Goal: Information Seeking & Learning: Learn about a topic

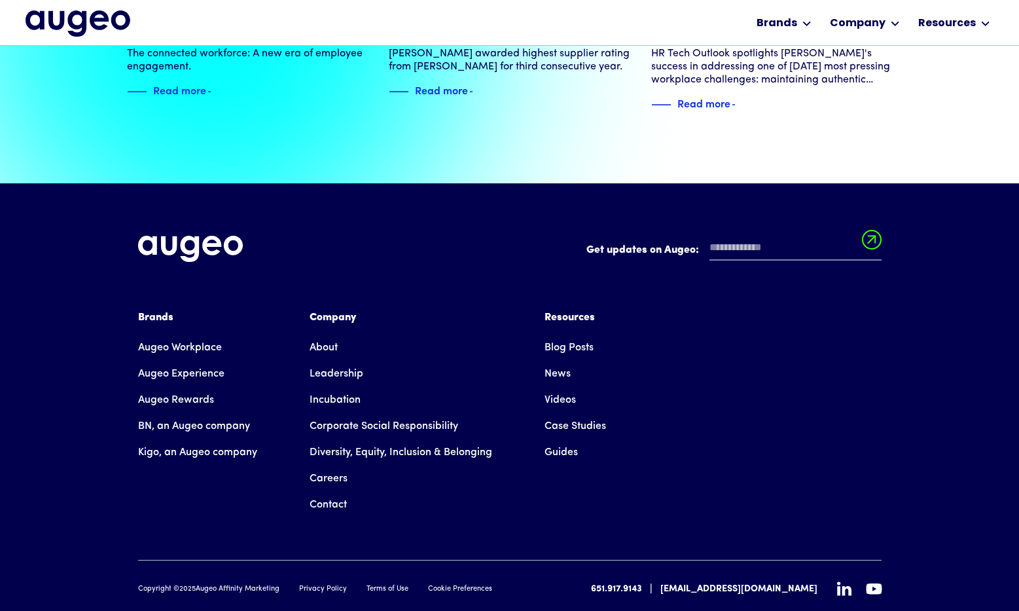
scroll to position [2971, 0]
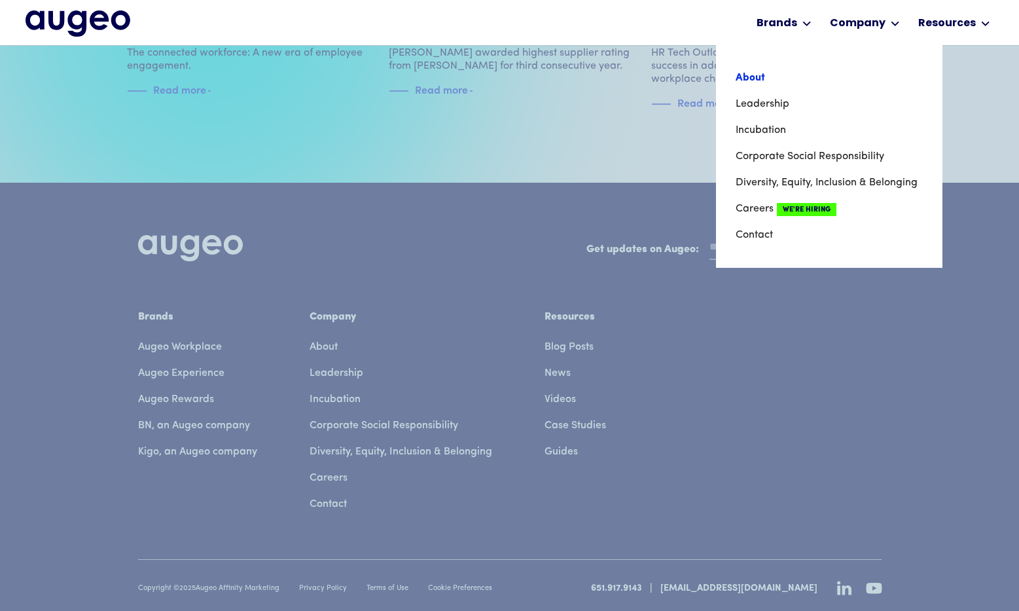
click at [763, 75] on link "About" at bounding box center [829, 78] width 187 height 26
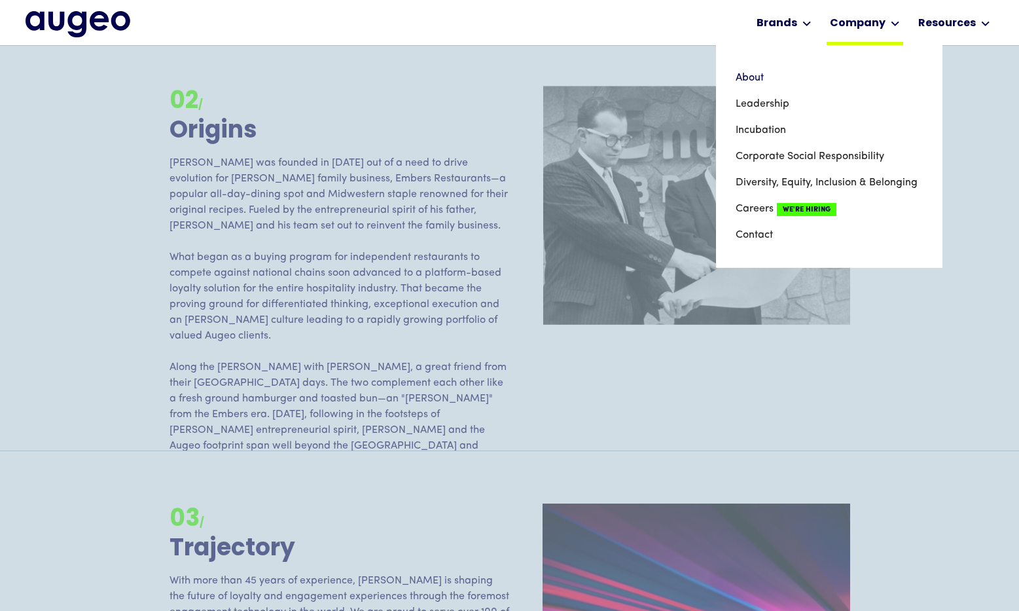
scroll to position [1697, 0]
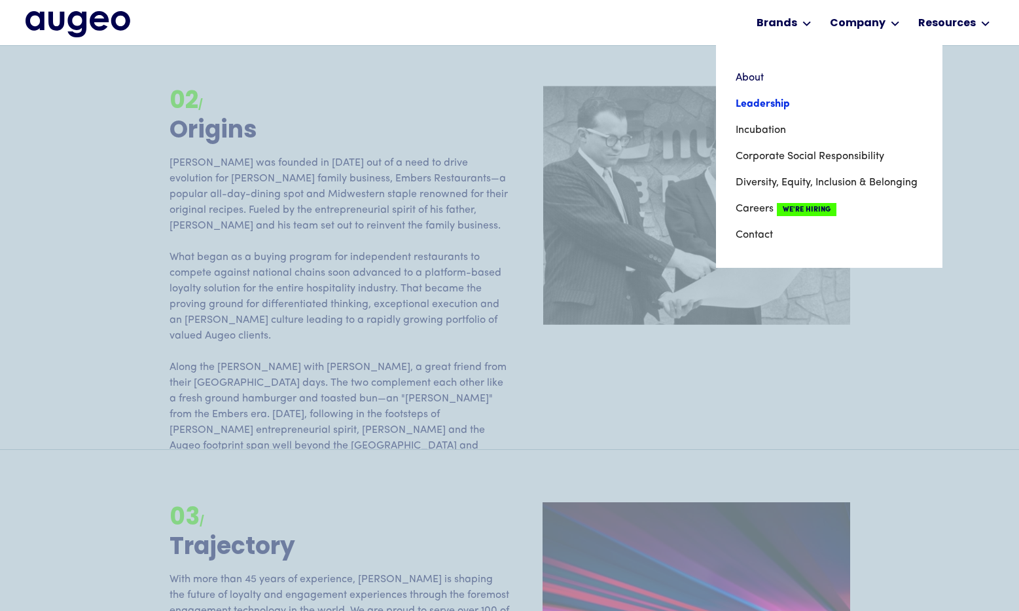
click at [766, 104] on link "Leadership" at bounding box center [829, 104] width 187 height 26
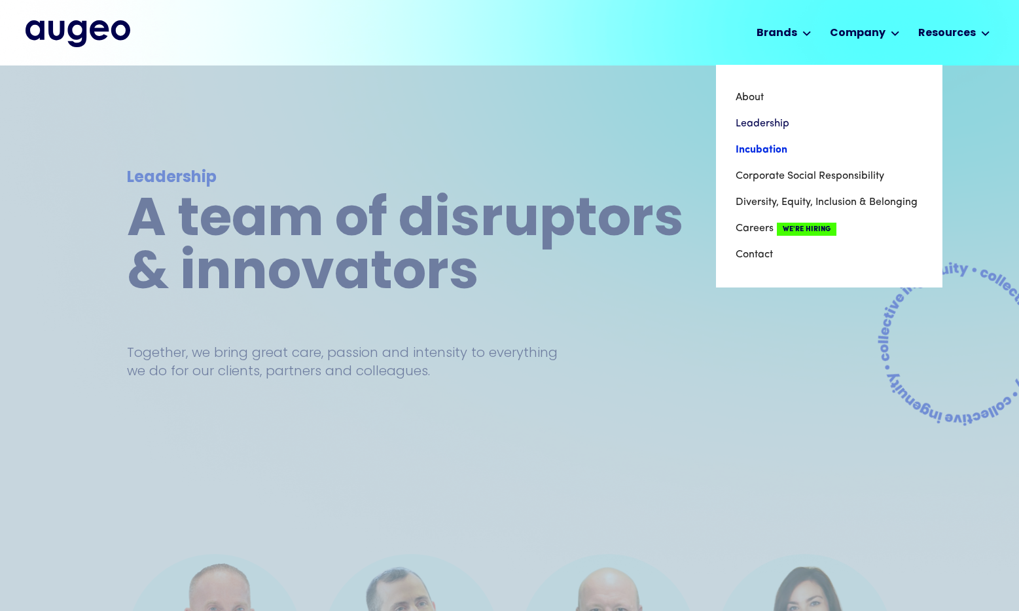
click at [770, 151] on link "Incubation" at bounding box center [829, 150] width 187 height 26
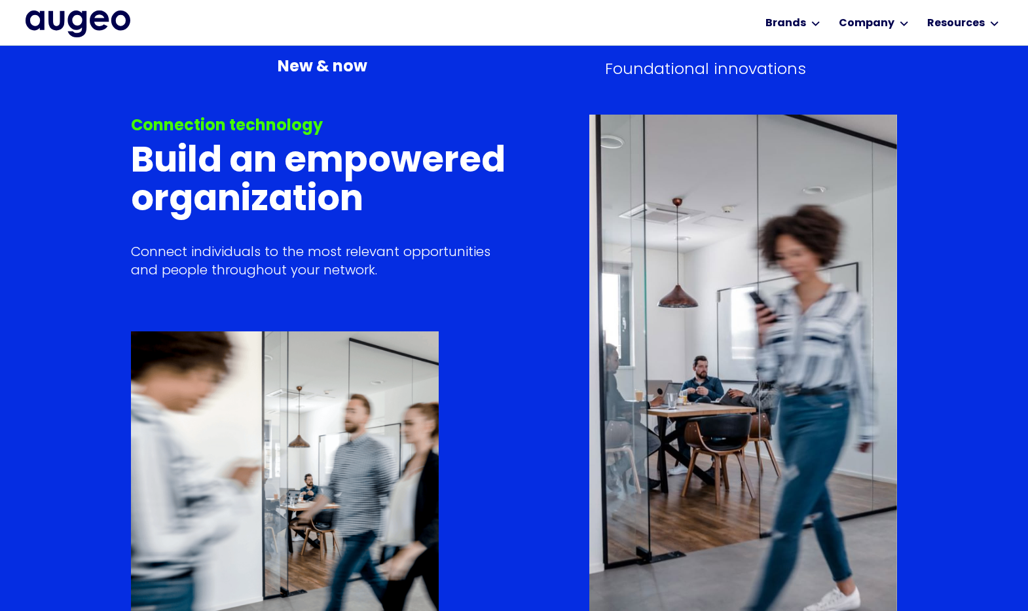
scroll to position [4524, 0]
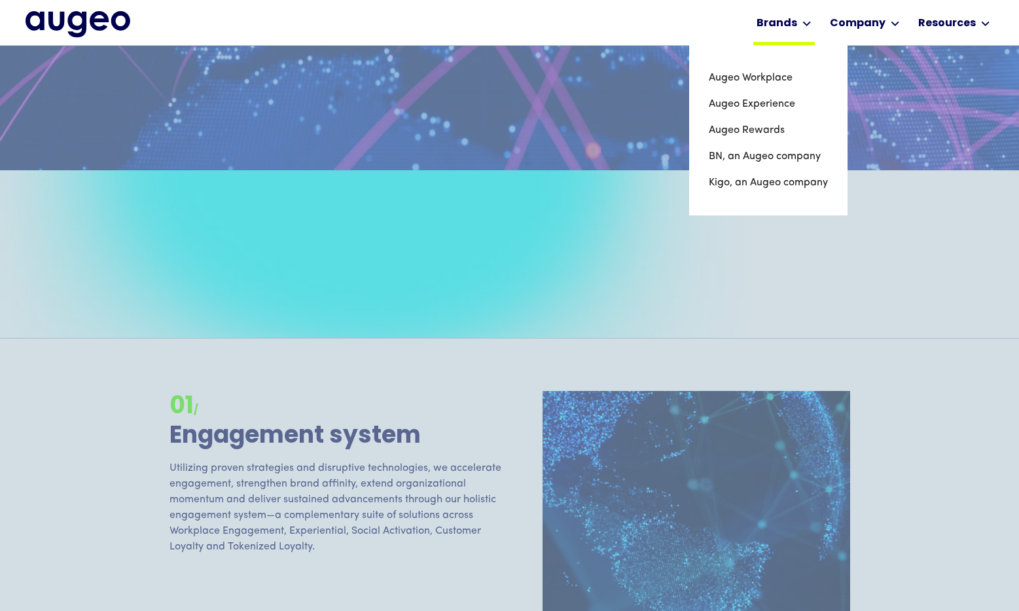
scroll to position [974, 0]
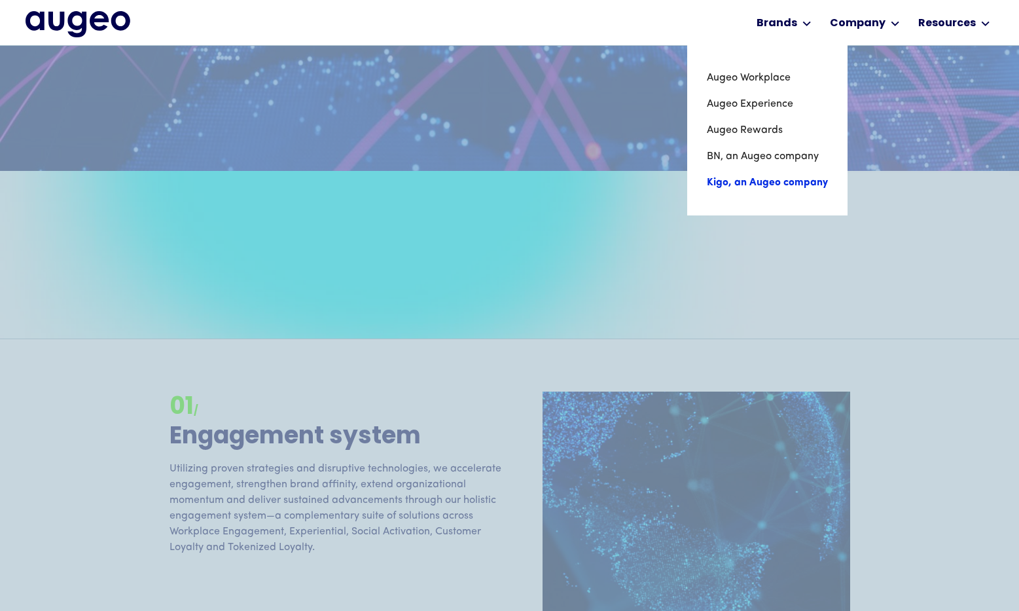
click at [757, 181] on link "Kigo, an Augeo company" at bounding box center [767, 183] width 121 height 26
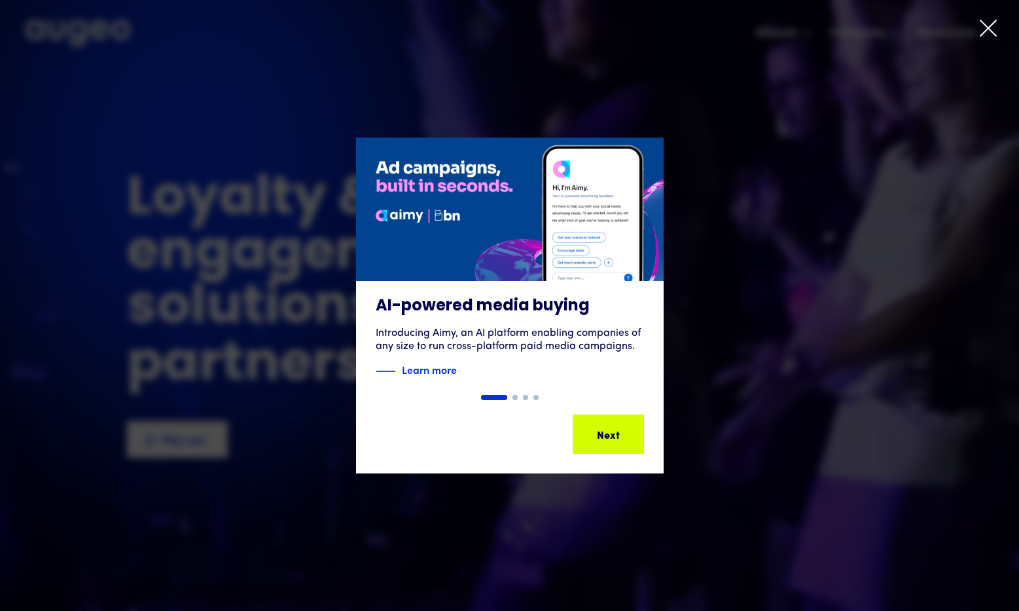
click at [977, 24] on div at bounding box center [509, 305] width 1019 height 611
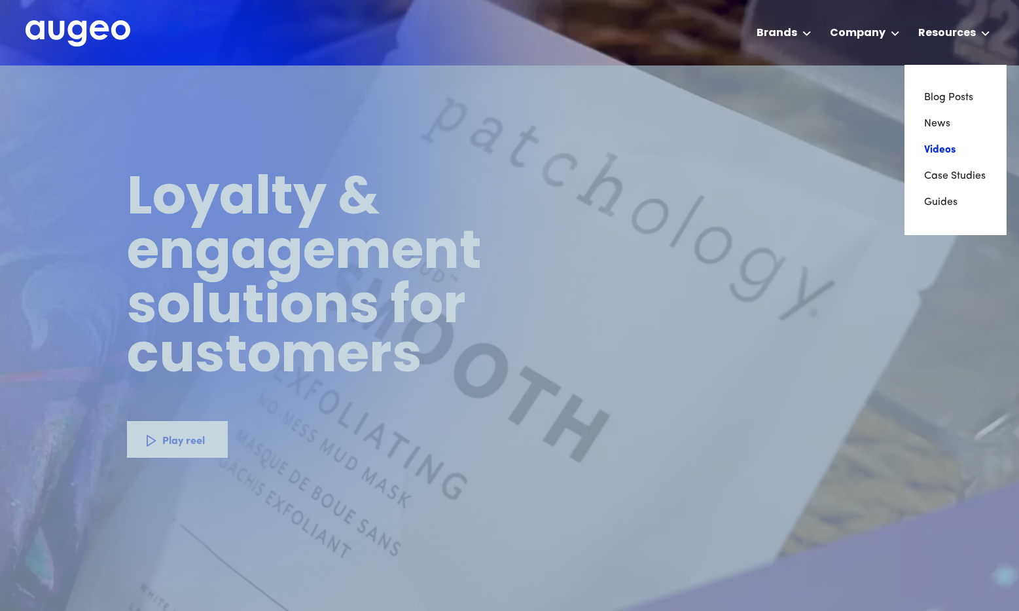
click at [926, 151] on link "Videos" at bounding box center [955, 150] width 63 height 26
